Goal: Find specific page/section: Find specific page/section

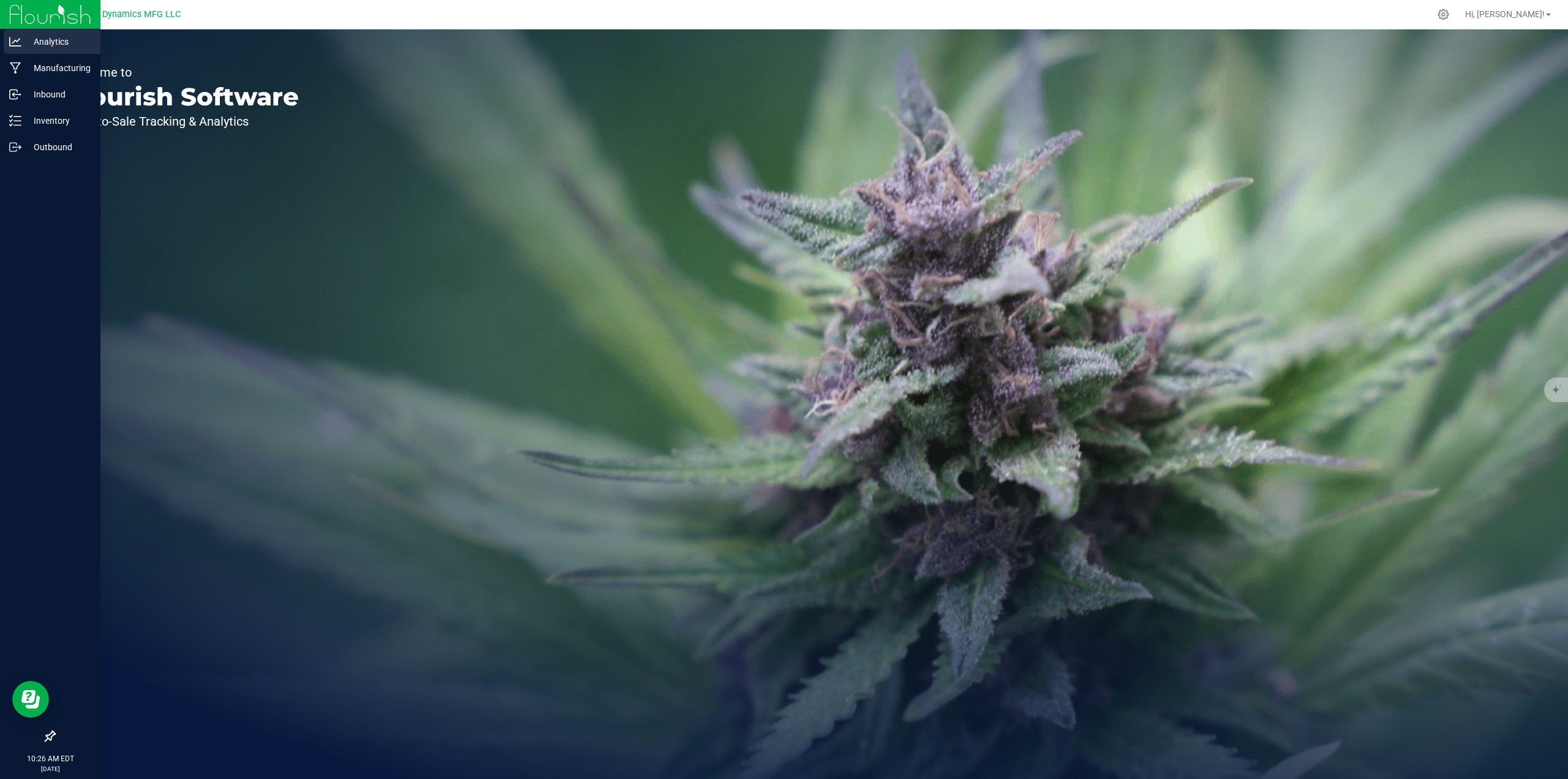
click at [41, 41] on p "Analytics" at bounding box center [57, 41] width 74 height 15
